Goal: Navigation & Orientation: Find specific page/section

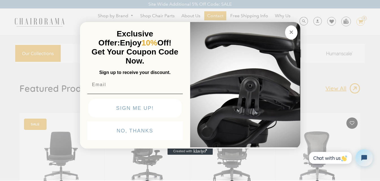
click at [293, 33] on circle "Close dialog" at bounding box center [291, 32] width 6 height 6
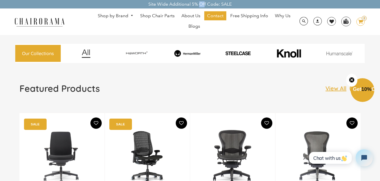
drag, startPoint x: 192, startPoint y: 3, endPoint x: 197, endPoint y: 3, distance: 5.1
click at [197, 3] on div "Site Wide Additional 5% Off Code: SALE" at bounding box center [190, 4] width 380 height 8
click at [189, 26] on span "Blogs" at bounding box center [194, 26] width 12 height 6
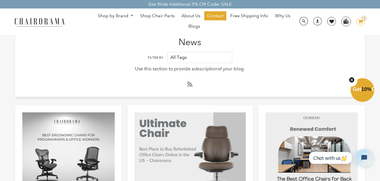
click at [124, 15] on link "Shop by Brand" at bounding box center [115, 16] width 41 height 9
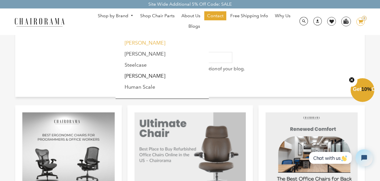
click at [134, 45] on link "[PERSON_NAME]" at bounding box center [145, 43] width 41 height 6
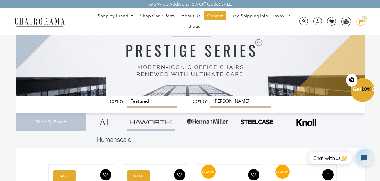
scroll to position [28, 0]
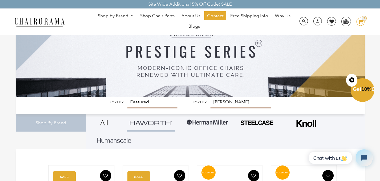
click at [194, 124] on img at bounding box center [207, 122] width 42 height 17
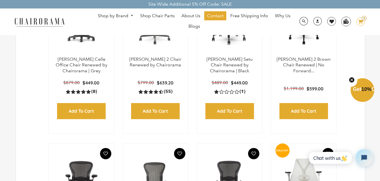
scroll to position [327, 0]
